Goal: Use online tool/utility: Use online tool/utility

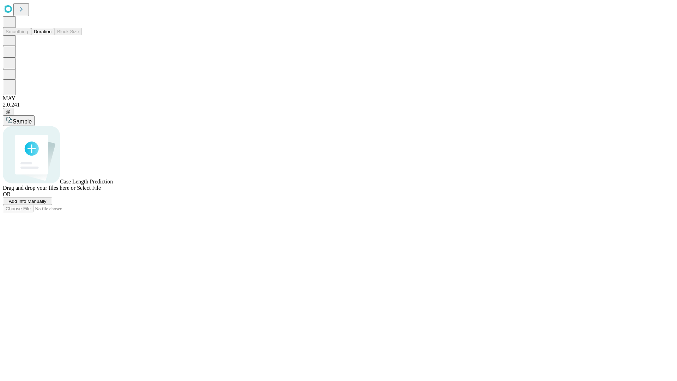
click at [51, 35] on button "Duration" at bounding box center [42, 31] width 23 height 7
click at [32, 118] on span "Sample" at bounding box center [22, 121] width 19 height 6
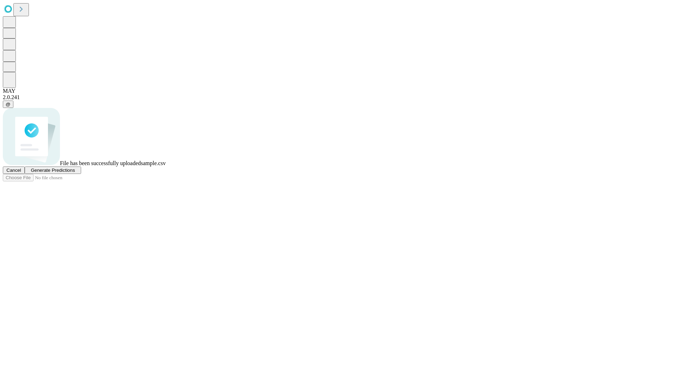
click at [75, 173] on span "Generate Predictions" at bounding box center [53, 169] width 44 height 5
